Goal: Check status: Verify the current state of an ongoing process or item

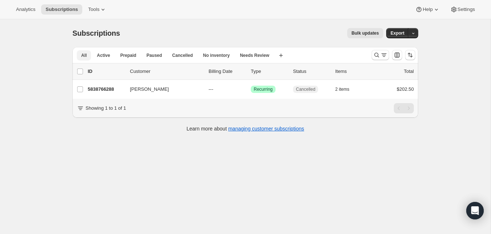
click at [83, 56] on span "All" at bounding box center [83, 55] width 5 height 6
click at [21, 11] on span "Analytics" at bounding box center [25, 10] width 19 height 6
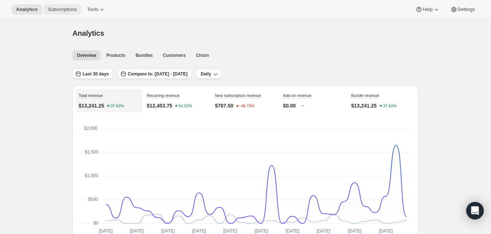
click at [65, 11] on span "Subscriptions" at bounding box center [62, 10] width 29 height 6
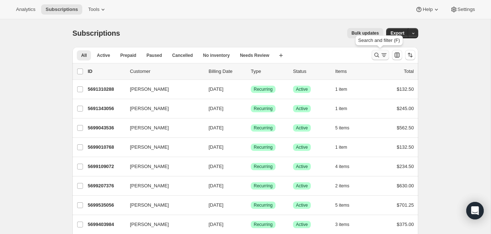
click at [383, 54] on icon "Search and filter results" at bounding box center [384, 54] width 7 height 7
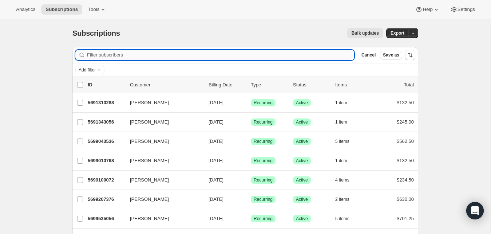
click at [189, 55] on input "Filter subscribers" at bounding box center [220, 55] width 267 height 10
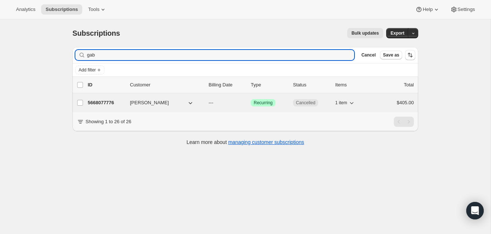
type input "gab"
click at [100, 102] on p "5668077776" at bounding box center [106, 102] width 36 height 7
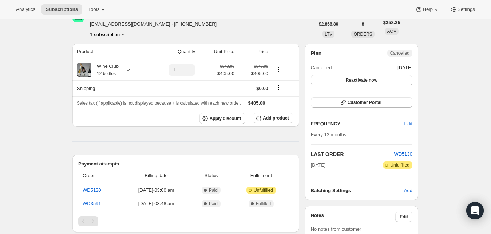
scroll to position [46, 0]
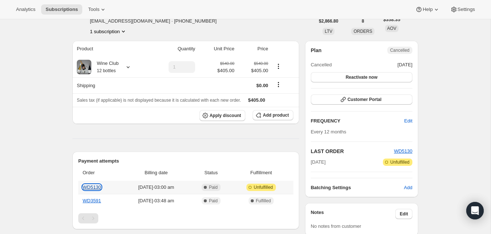
click at [91, 185] on link "WD5130" at bounding box center [92, 186] width 19 height 5
click at [89, 200] on link "WD3591" at bounding box center [92, 200] width 19 height 5
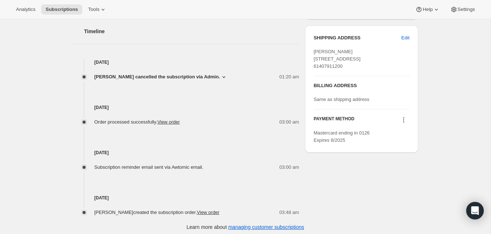
scroll to position [264, 0]
